Goal: Task Accomplishment & Management: Complete application form

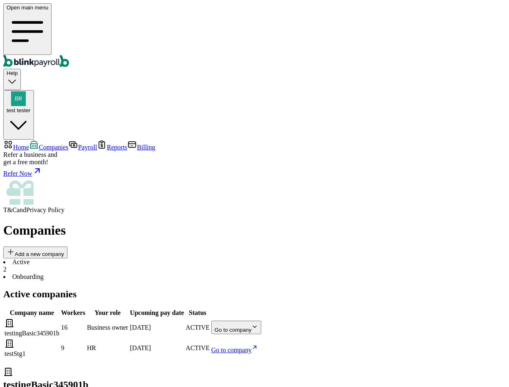
click at [468, 154] on body "Open main menu Help test tester Home Companies Payroll Reports Billing Refer a …" at bounding box center [254, 268] width 503 height 530
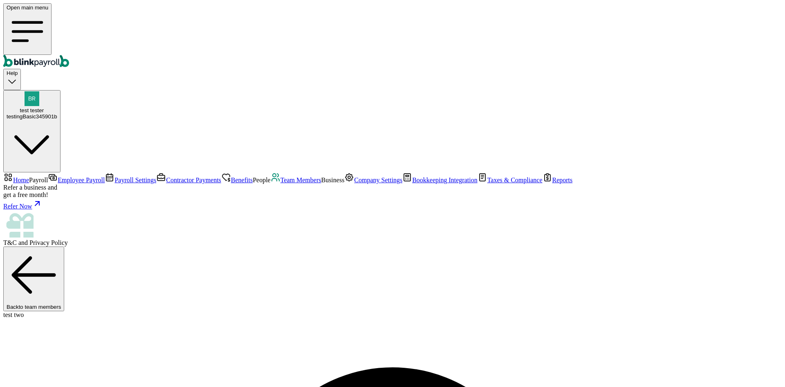
select select "3 1 Dallas Ct"
select select "2"
click at [271, 183] on link "Team Members" at bounding box center [296, 179] width 51 height 7
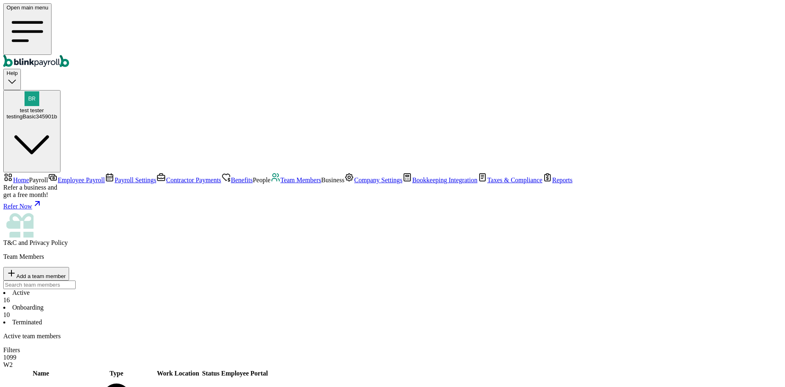
click at [59, 176] on span "Employee Payroll" at bounding box center [81, 179] width 47 height 7
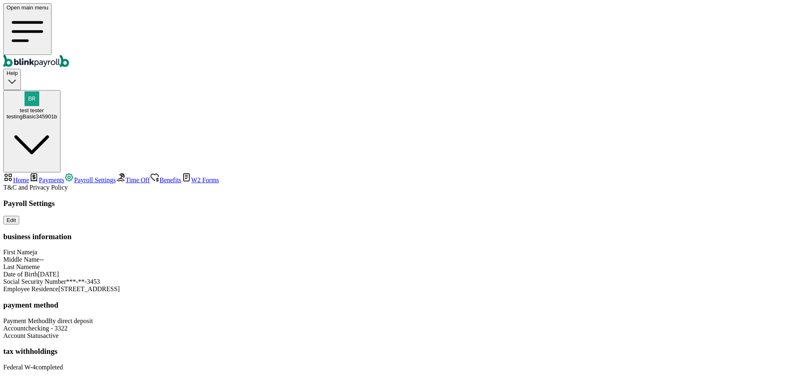
scroll to position [16, 0]
click at [48, 176] on span "Payments" at bounding box center [51, 179] width 25 height 7
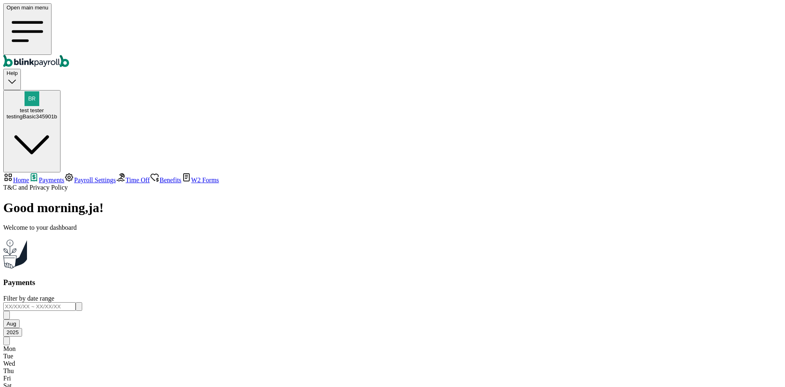
drag, startPoint x: 373, startPoint y: 140, endPoint x: 212, endPoint y: 199, distance: 171.5
click at [212, 200] on main "Good morning , ja ! Welcome to your dashboard Payments Filter by date range Aug…" at bounding box center [392, 312] width 779 height 224
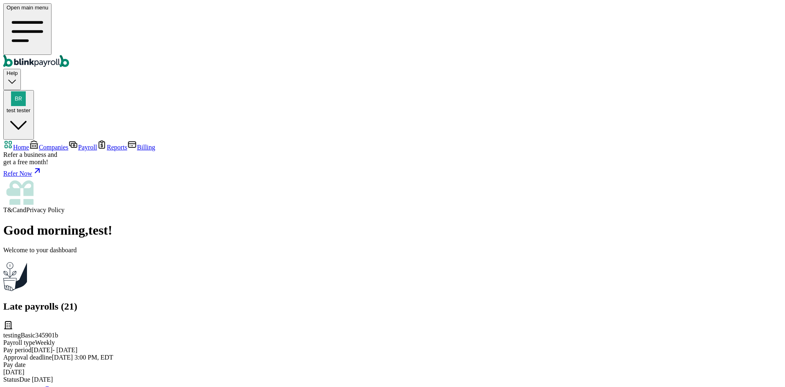
click at [29, 177] on div "Refer Now" at bounding box center [392, 171] width 779 height 11
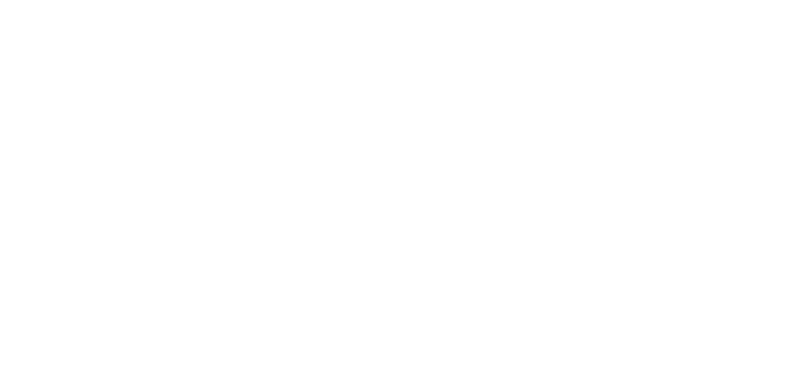
drag, startPoint x: 743, startPoint y: 298, endPoint x: 760, endPoint y: 313, distance: 21.7
click at [760, 24] on div at bounding box center [392, 13] width 779 height 20
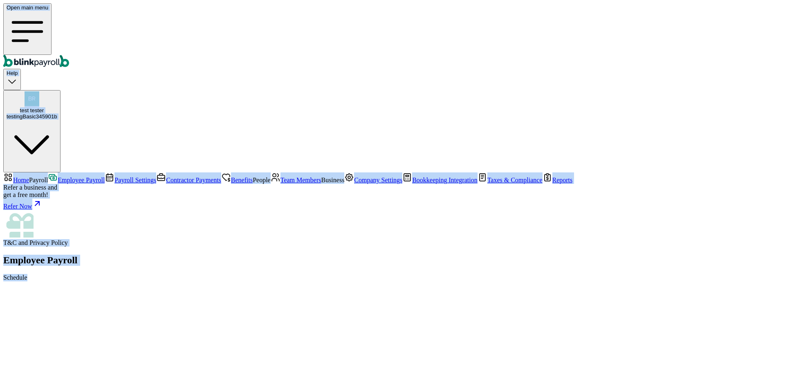
click at [229, 254] on div "Employee Payroll Schedule" at bounding box center [392, 267] width 779 height 27
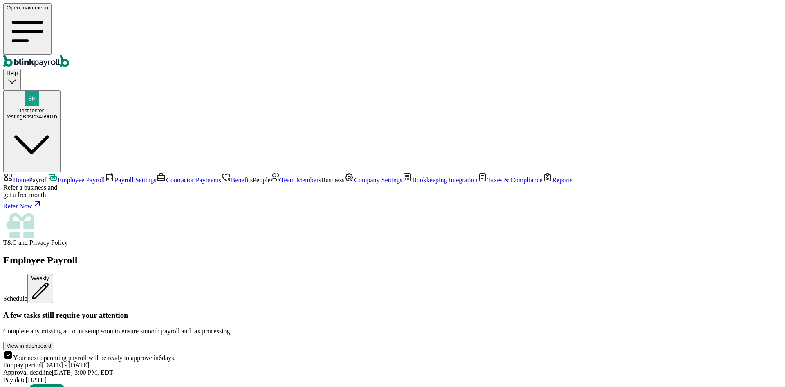
scroll to position [1619, 0]
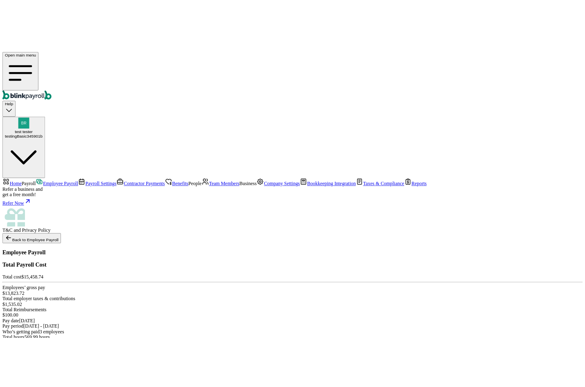
scroll to position [45, 0]
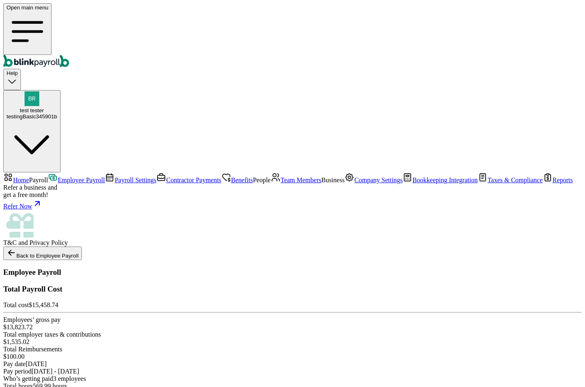
type input "[PERSON_NAME][EMAIL_ADDRESS][DOMAIN_NAME]"
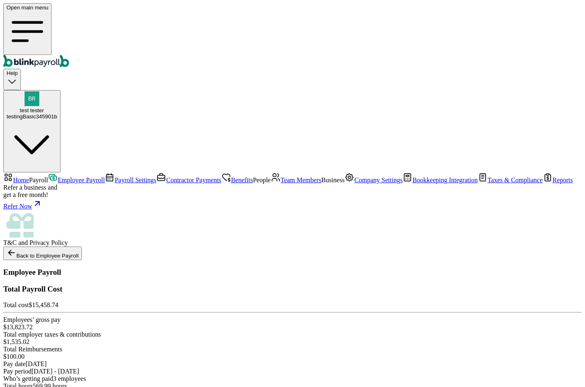
click at [281, 183] on span "Team Members" at bounding box center [301, 179] width 41 height 7
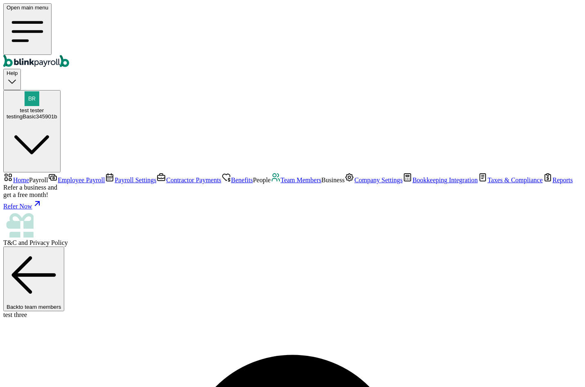
click at [58, 176] on span "Employee Payroll" at bounding box center [81, 179] width 47 height 7
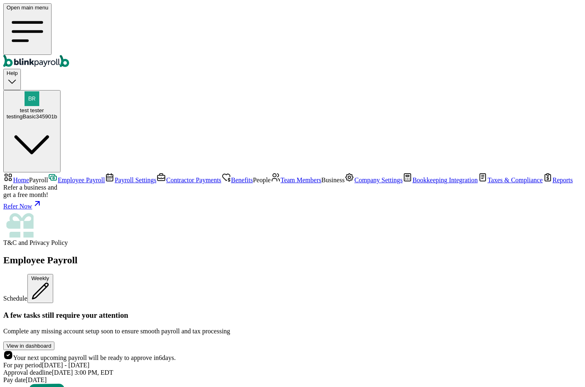
scroll to position [1514, 0]
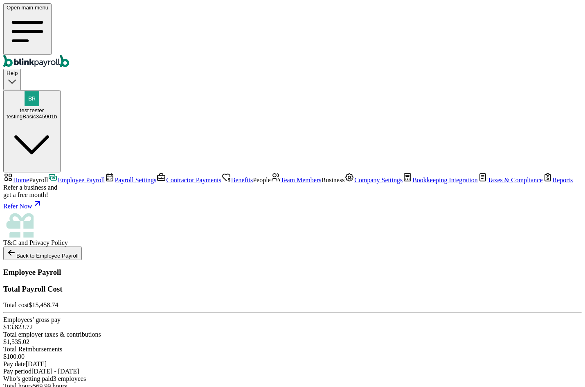
scroll to position [45, 0]
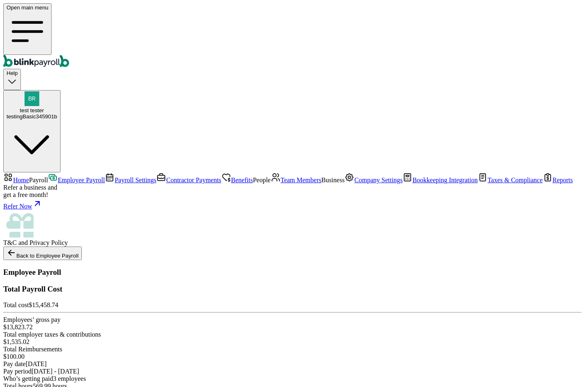
type input "[PERSON_NAME][EMAIL_ADDRESS][DOMAIN_NAME]"
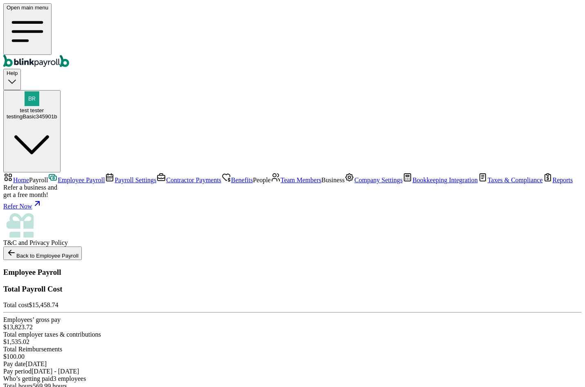
click at [281, 183] on span "Team Members" at bounding box center [301, 179] width 41 height 7
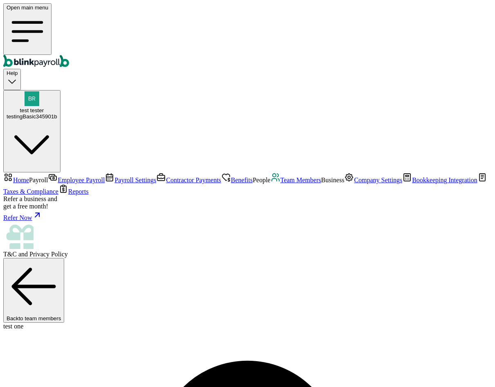
click at [44, 107] on span "test tester" at bounding box center [32, 110] width 24 height 6
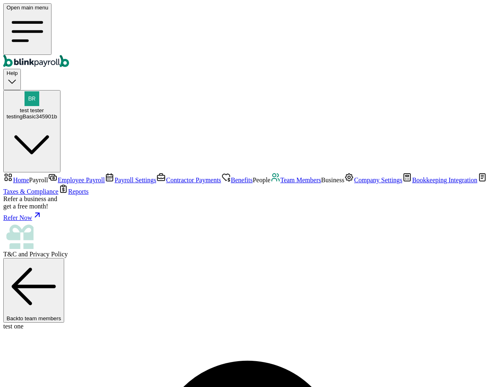
copy span "[PERSON_NAME][EMAIL_ADDRESS][DOMAIN_NAME]"
select select "2025"
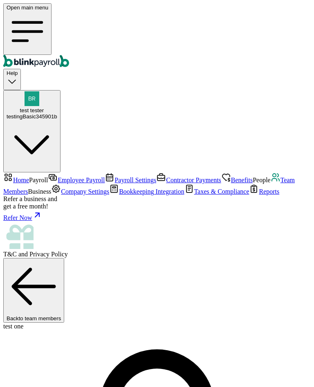
select select "2025"
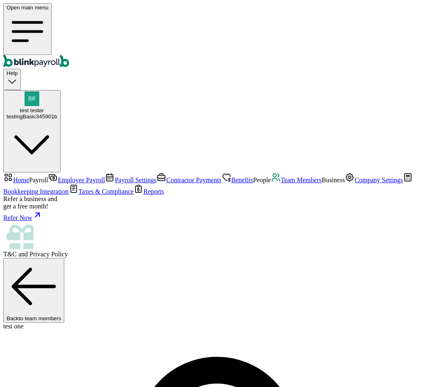
select select "2025"
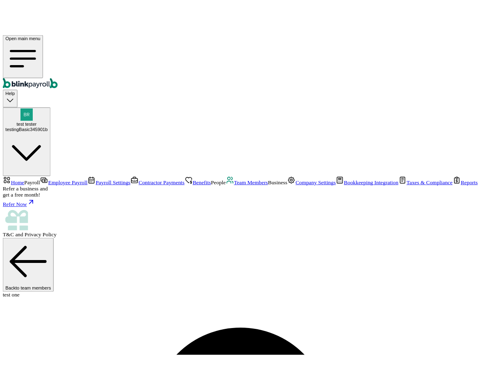
scroll to position [123, 0]
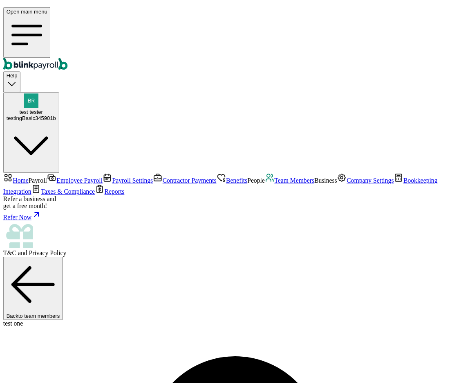
scroll to position [0, 0]
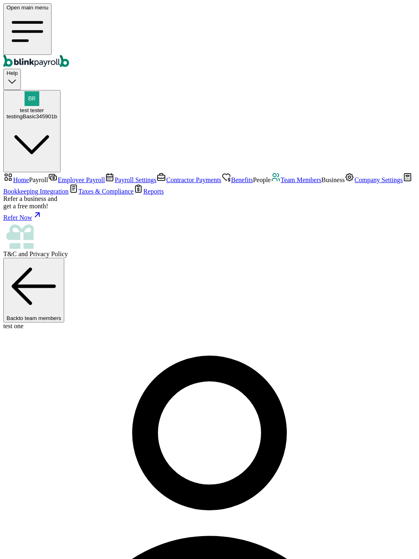
select select "2025"
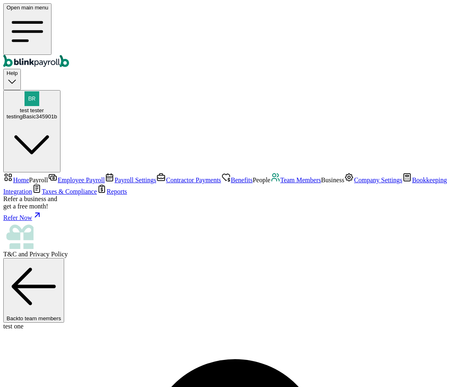
click at [38, 203] on nav "Home Payroll Employee Payroll Payroll Settings Contractor Payments Benefits Peo…" at bounding box center [235, 214] width 464 height 85
click at [281, 183] on span "Team Members" at bounding box center [301, 179] width 41 height 7
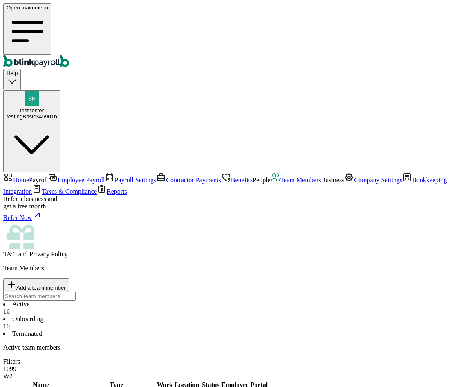
click at [196, 315] on li "Onboarding 10" at bounding box center [235, 322] width 464 height 15
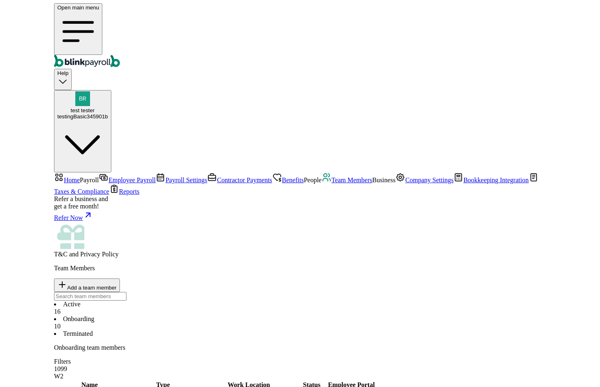
scroll to position [22, 0]
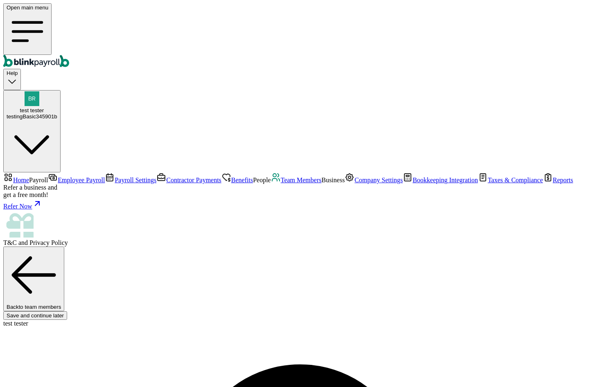
select select "3 1 Dallas Ct"
select select "3"
select select "Works from home"
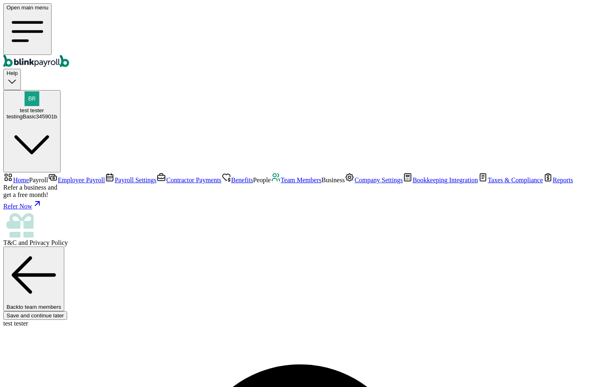
type input "[PERSON_NAME][EMAIL_ADDRESS][DOMAIN_NAME]"
type input "434-34-4232"
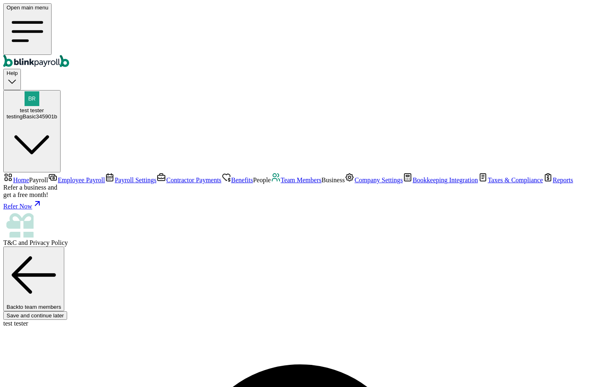
type input "[DATE]"
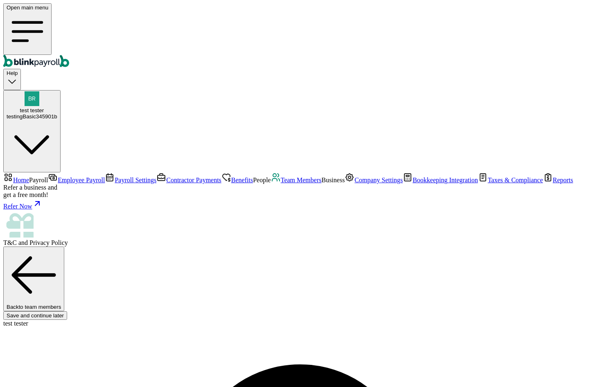
type input "[STREET_ADDRESS]"
type input "[GEOGRAPHIC_DATA]"
type input "CA"
type input "90254"
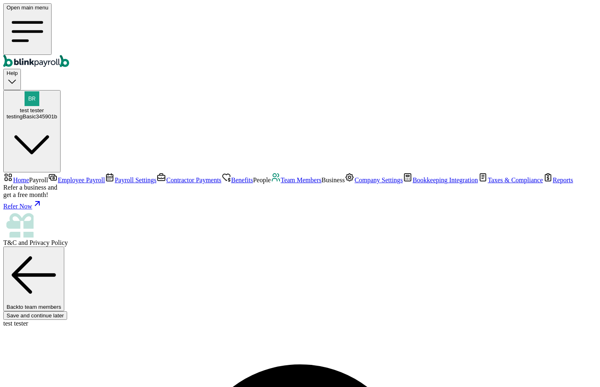
drag, startPoint x: 341, startPoint y: 51, endPoint x: 340, endPoint y: 55, distance: 4.3
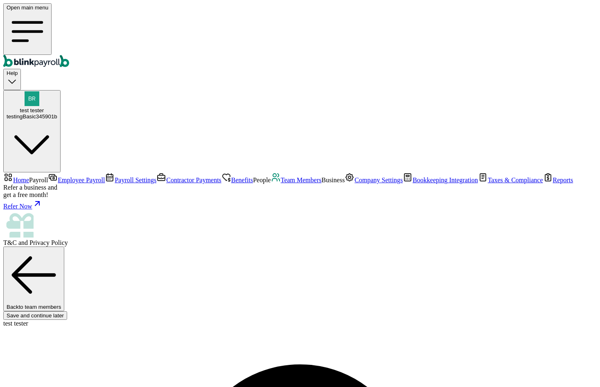
type input "323-21-2131"
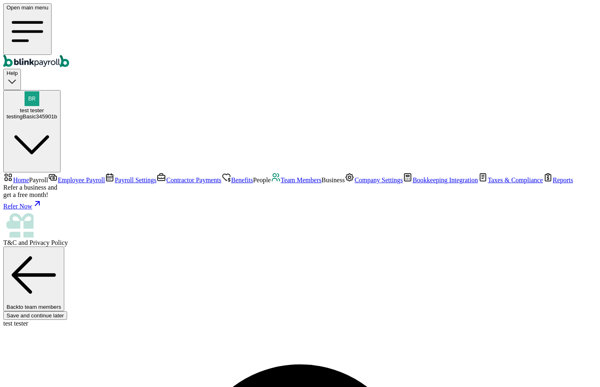
radio input "true"
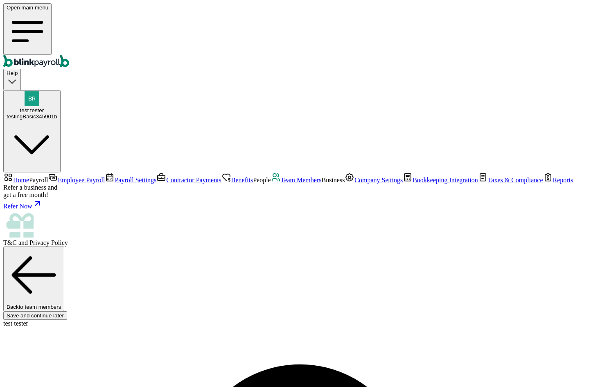
scroll to position [0, 0]
click at [61, 90] on button "test tester testingBasic345901b" at bounding box center [31, 131] width 57 height 83
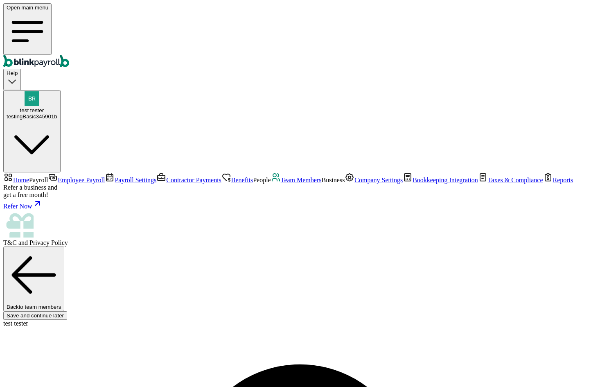
scroll to position [93, 0]
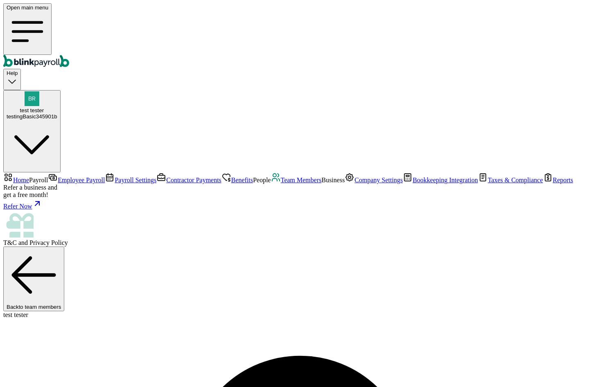
type input "[PERSON_NAME][EMAIL_ADDRESS][DOMAIN_NAME]"
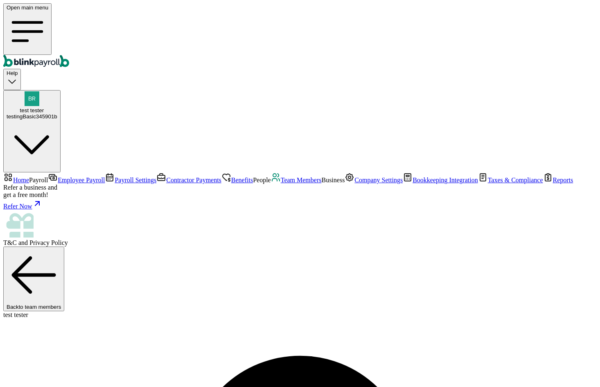
scroll to position [41, 0]
select select "Works from home"
select select "3"
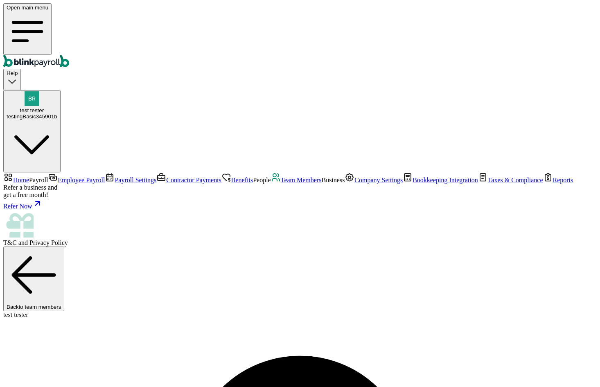
click at [271, 183] on link "Team Members" at bounding box center [296, 179] width 51 height 7
click at [231, 176] on span "Benefits" at bounding box center [242, 179] width 22 height 7
